Goal: Task Accomplishment & Management: Complete application form

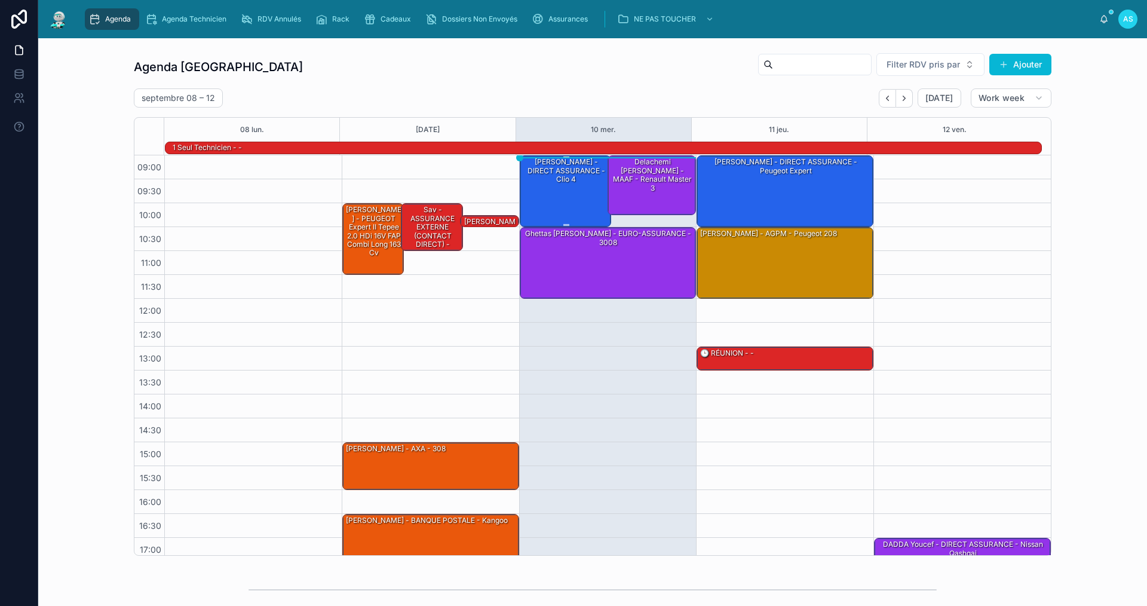
click at [563, 164] on div "[PERSON_NAME] - DIRECT ASSURANCE - Clio 4" at bounding box center [566, 171] width 88 height 28
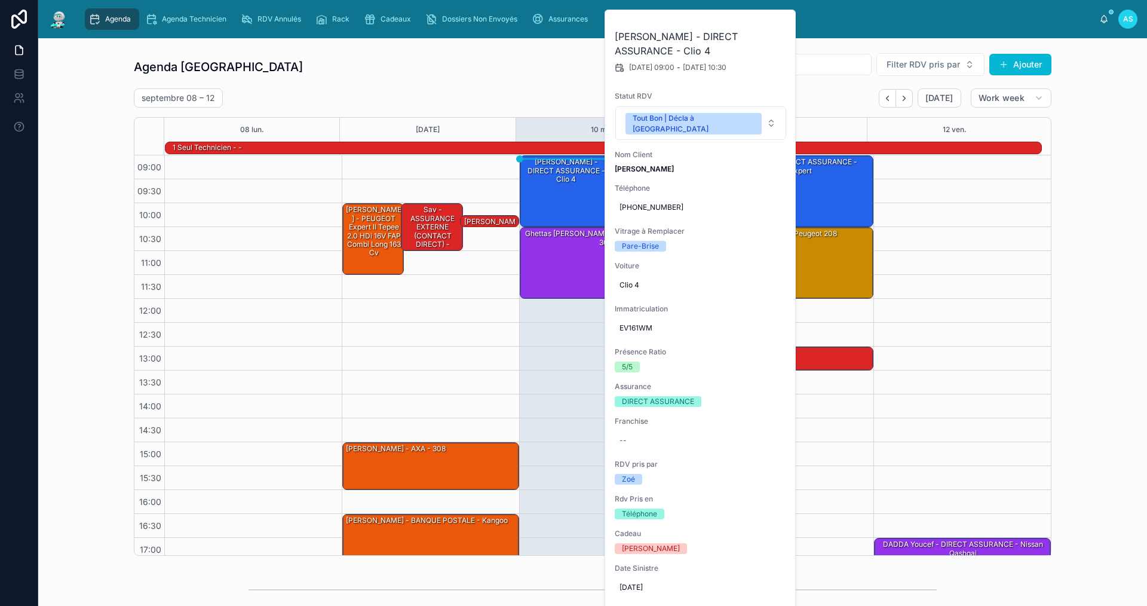
click at [0, 0] on button at bounding box center [0, 0] width 0 height 0
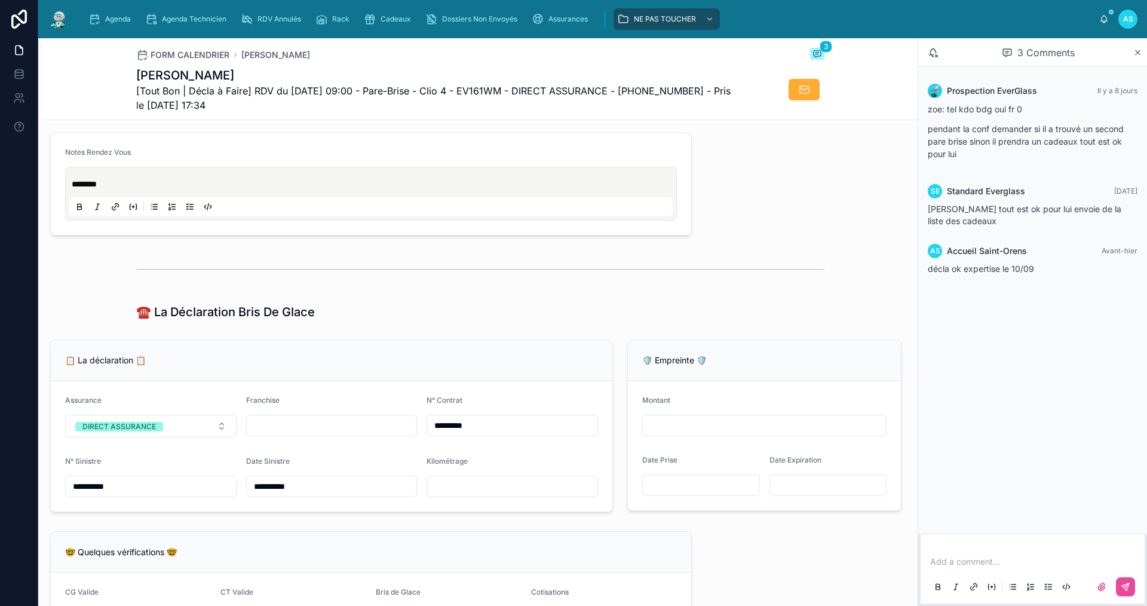
scroll to position [598, 0]
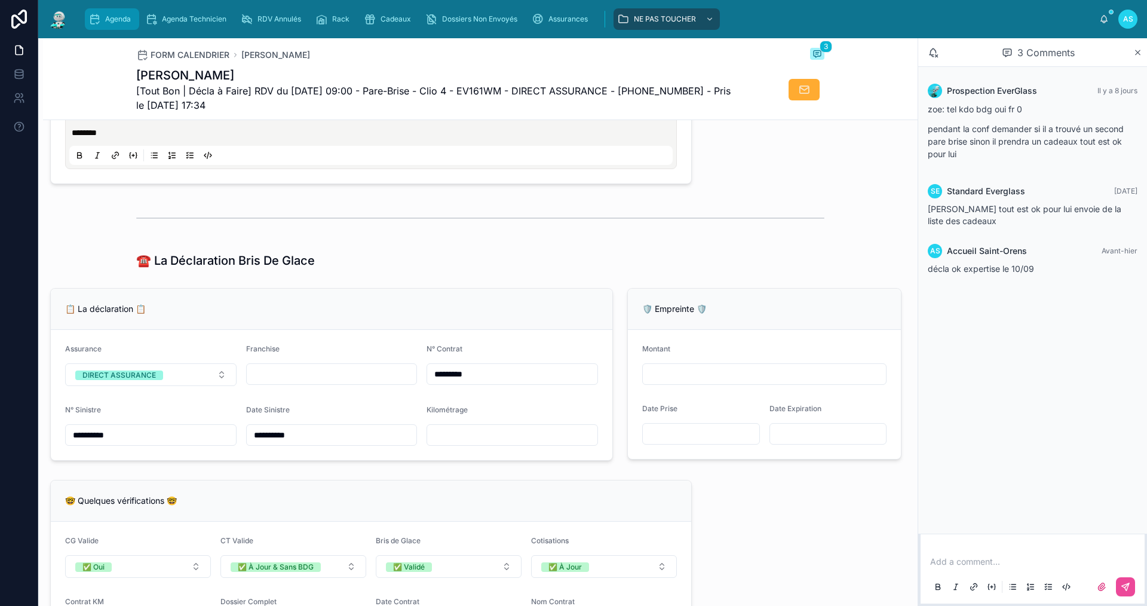
click at [128, 20] on span "Agenda" at bounding box center [118, 19] width 26 height 10
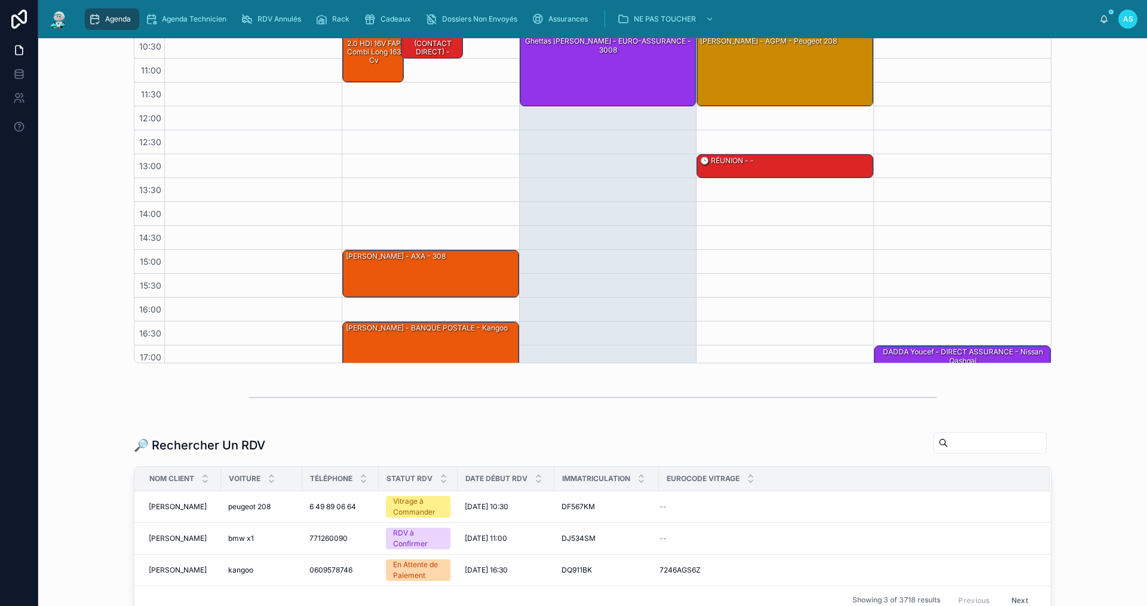
scroll to position [302, 0]
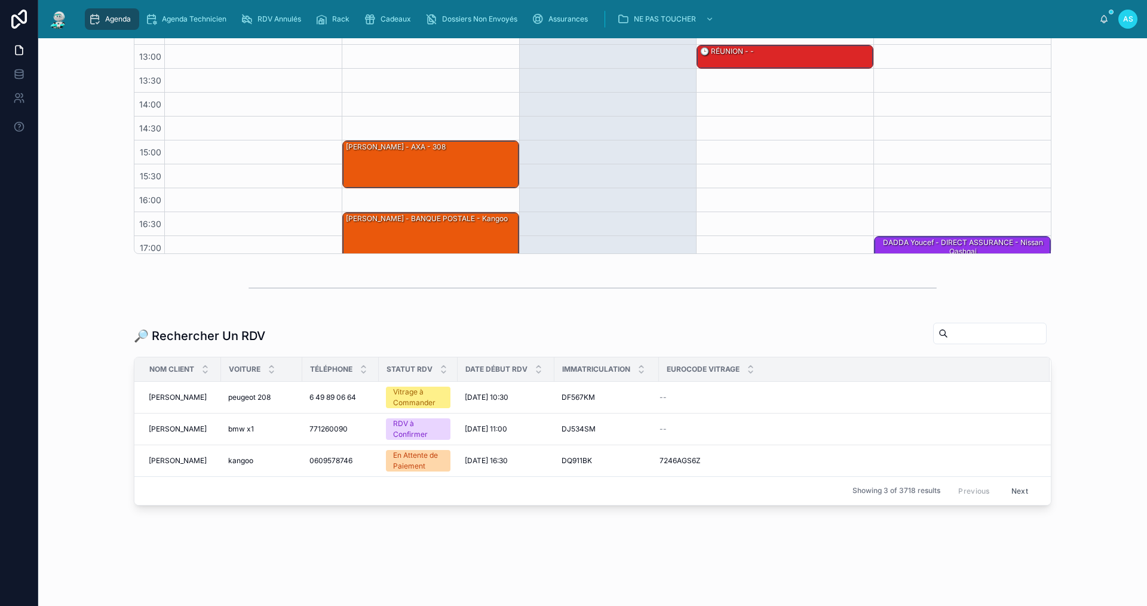
click at [118, 13] on div "Agenda" at bounding box center [111, 19] width 47 height 19
